Goal: Information Seeking & Learning: Learn about a topic

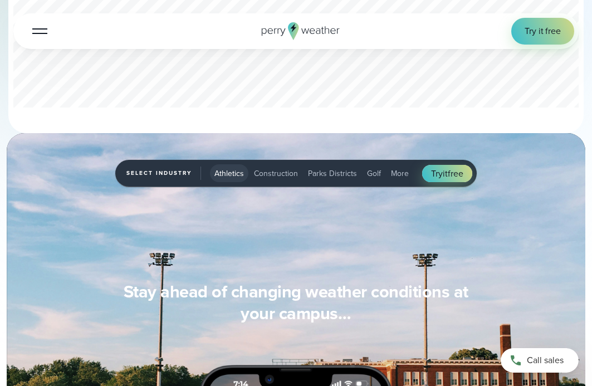
scroll to position [780, 0]
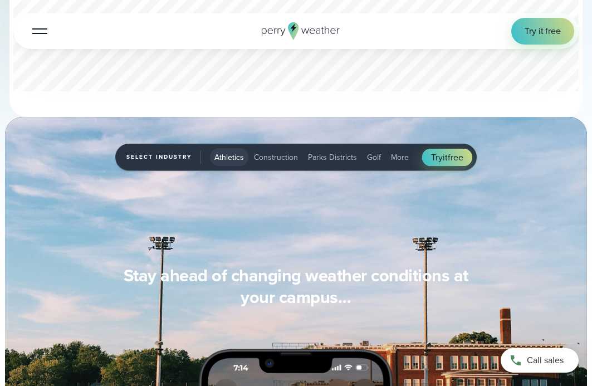
click at [396, 160] on span "More" at bounding box center [400, 158] width 18 height 12
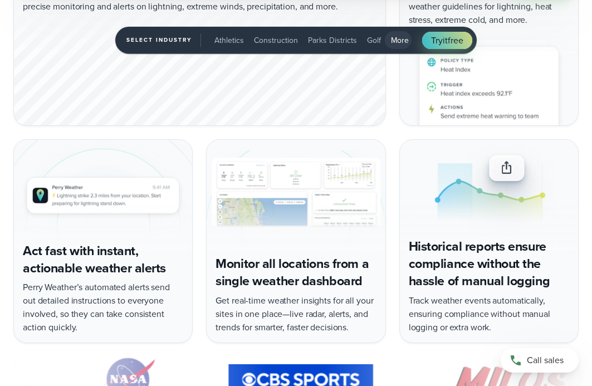
scroll to position [1894, 0]
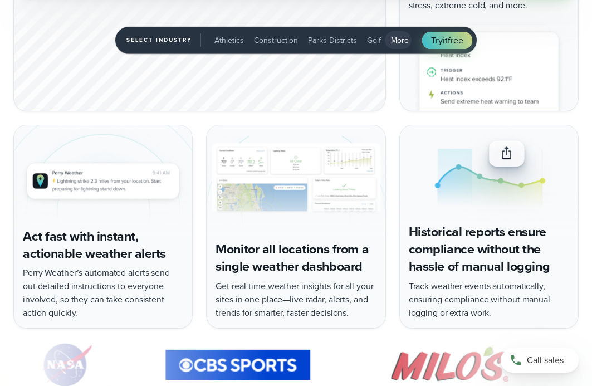
click at [450, 232] on img "5 of 5" at bounding box center [489, 183] width 178 height 116
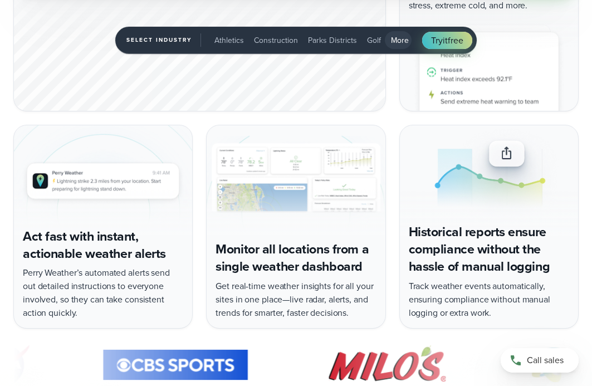
click at [482, 307] on div "Historical reports ensure compliance without the hassle of manual logging Track…" at bounding box center [488, 227] width 179 height 204
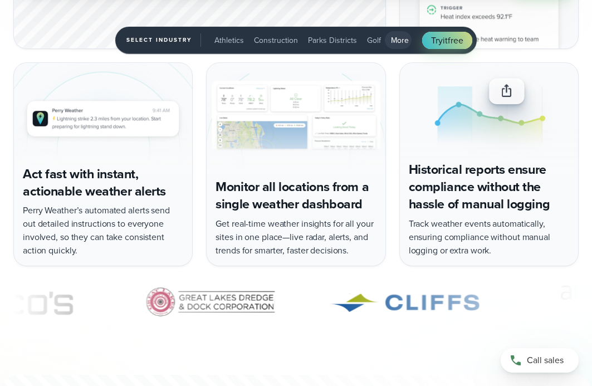
scroll to position [2005, 0]
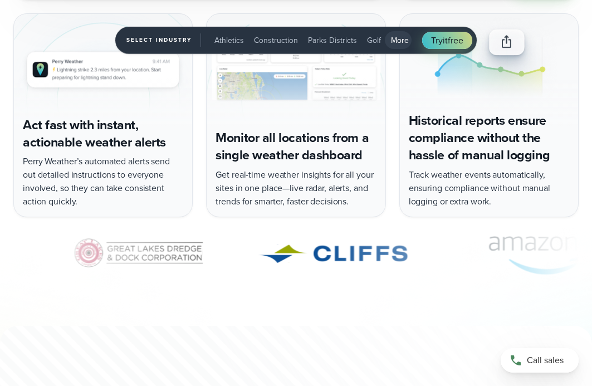
click at [446, 193] on div "Historical reports ensure compliance without the hassle of manual logging Track…" at bounding box center [488, 115] width 179 height 204
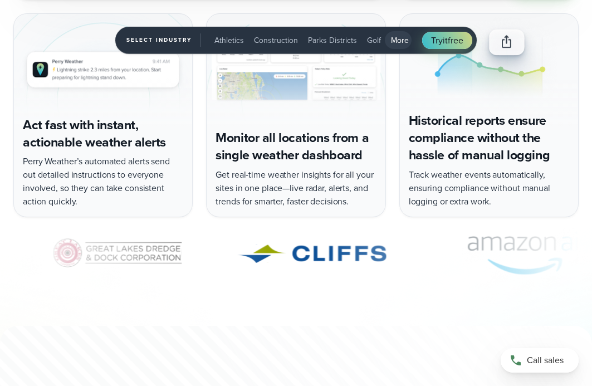
click at [456, 157] on div "Historical reports ensure compliance without the hassle of manual logging Track…" at bounding box center [488, 115] width 179 height 204
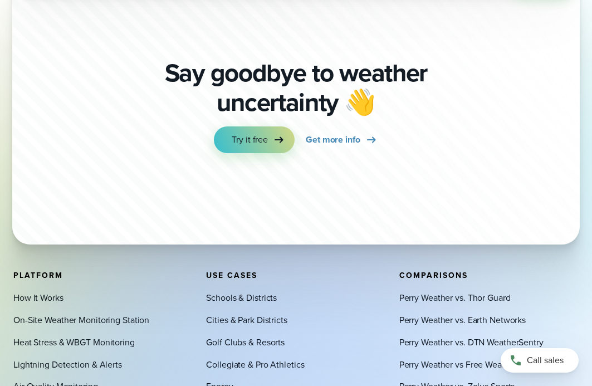
scroll to position [2395, 0]
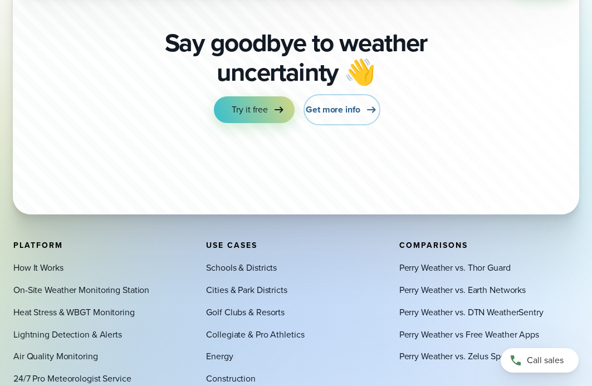
click at [331, 115] on span "Get more info" at bounding box center [333, 109] width 55 height 13
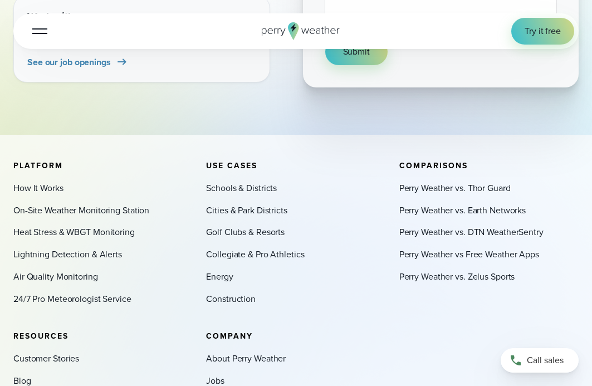
scroll to position [446, 0]
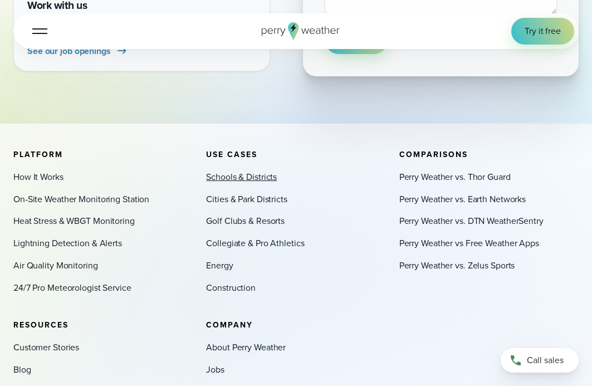
click at [236, 180] on link "Schools & Districts" at bounding box center [241, 176] width 71 height 13
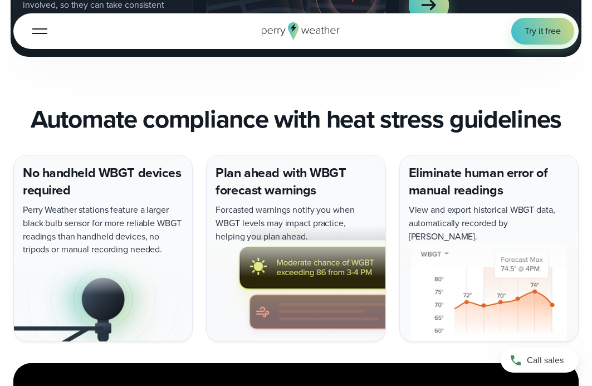
scroll to position [1504, 0]
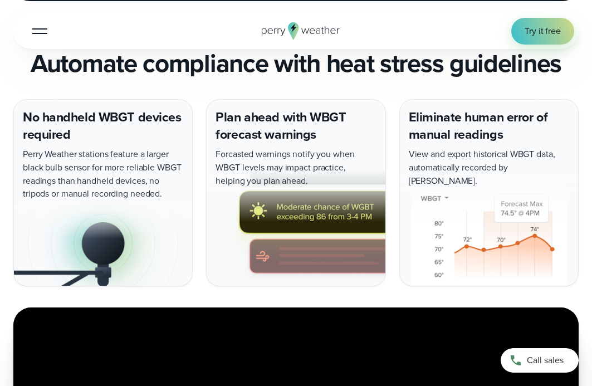
click at [457, 209] on img at bounding box center [489, 227] width 178 height 116
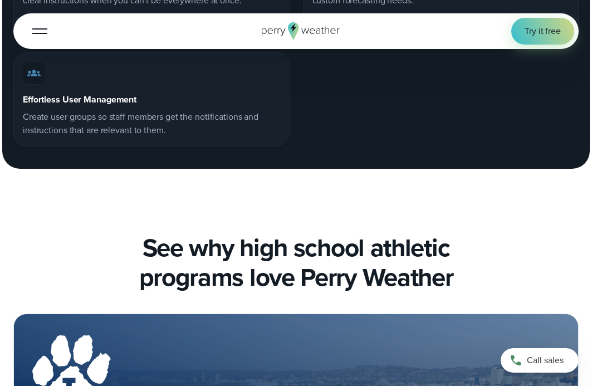
scroll to position [4791, 0]
